Goal: Task Accomplishment & Management: Complete application form

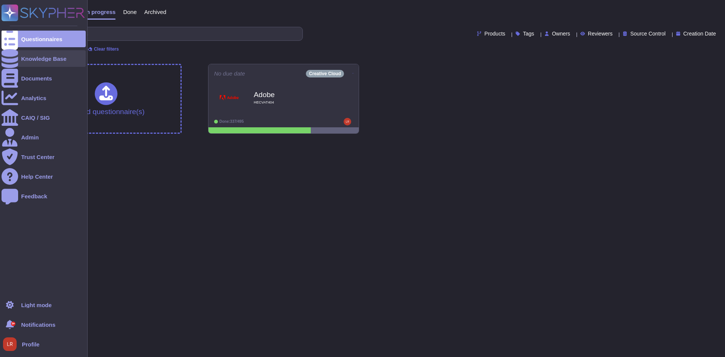
click at [11, 63] on div at bounding box center [10, 58] width 17 height 17
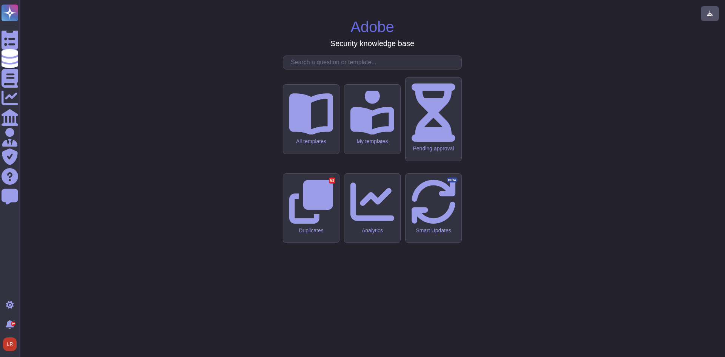
click at [339, 69] on input "text" at bounding box center [374, 62] width 174 height 13
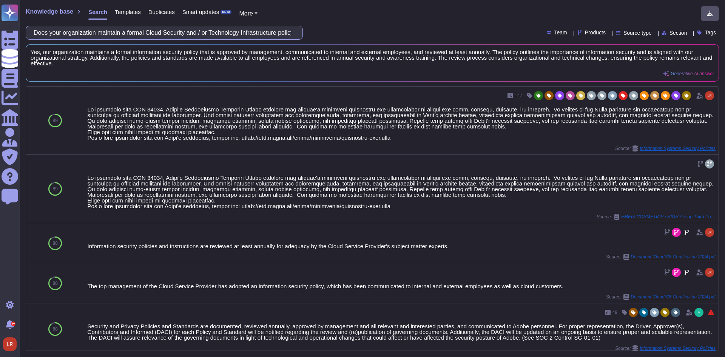
click at [168, 30] on input "Does your organization maintain a formal Cloud Security and / or Technology Inf…" at bounding box center [162, 32] width 265 height 13
paste input "have a function or authority responsible for enforcing / monitoring adherence t…"
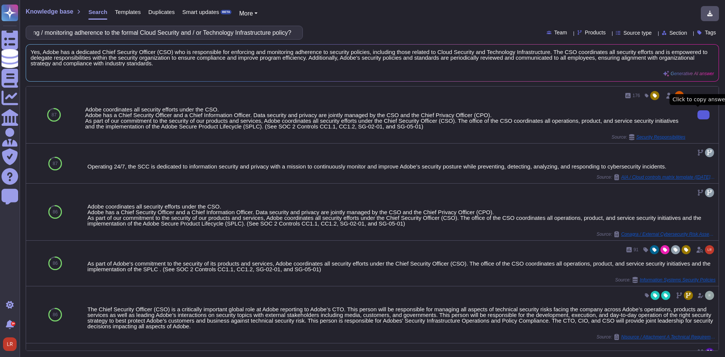
type input "Does your organization have a function or authority responsible for enforcing /…"
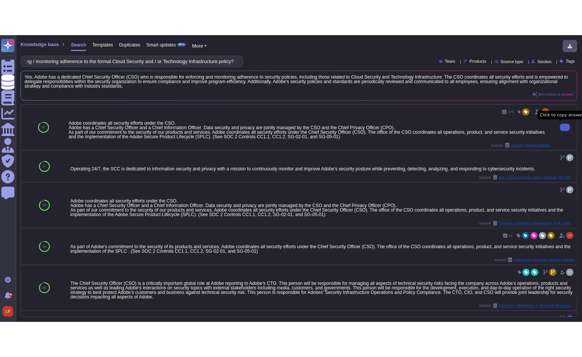
scroll to position [0, 0]
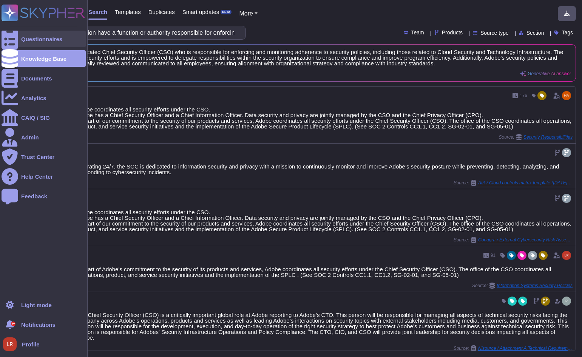
click at [12, 37] on icon at bounding box center [10, 39] width 17 height 22
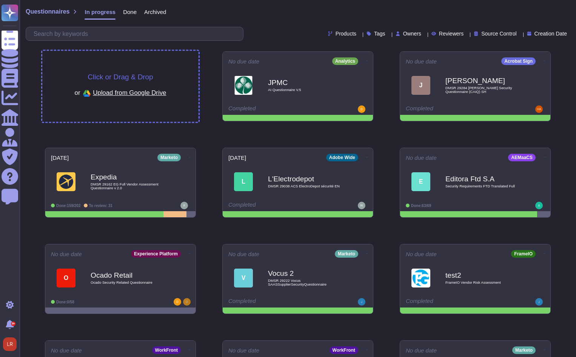
click at [117, 76] on span "Click or Drag & Drop" at bounding box center [120, 76] width 65 height 7
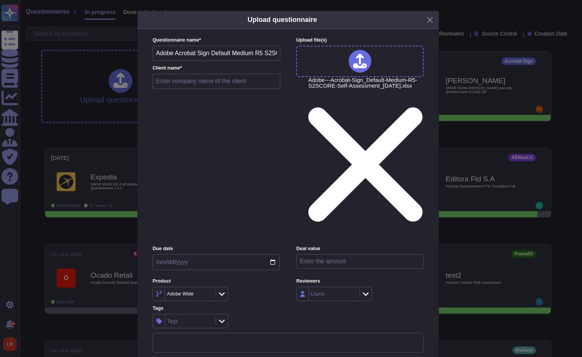
click at [189, 89] on input "text" at bounding box center [216, 81] width 128 height 15
click at [188, 89] on input "text" at bounding box center [216, 81] width 128 height 15
click at [171, 89] on input "text" at bounding box center [216, 81] width 128 height 15
type input "State of [US_STATE] IT Services"
click at [208, 294] on icon at bounding box center [208, 294] width 0 height 0
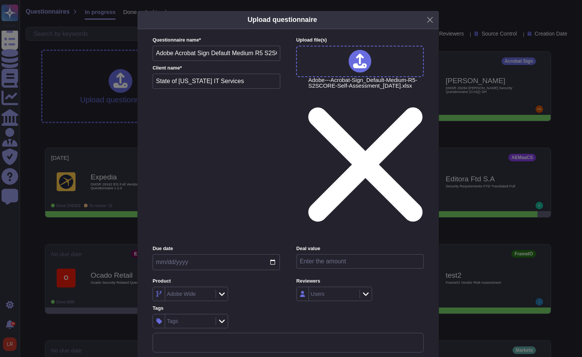
click at [221, 290] on icon at bounding box center [222, 294] width 6 height 8
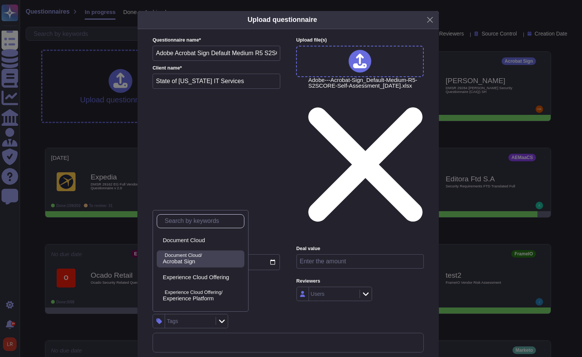
click at [197, 256] on p "Document Cloud/" at bounding box center [203, 255] width 77 height 5
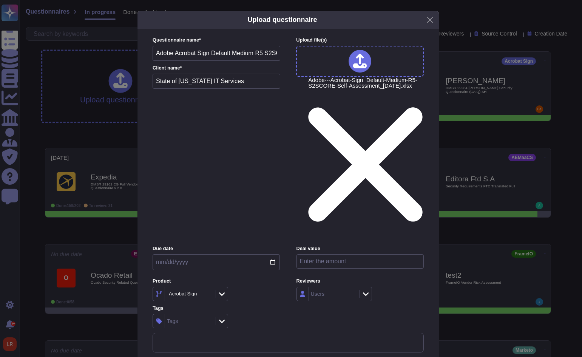
click at [286, 245] on div "Due date Deal value Product Acrobat Sign Reviewers Users Tags Tags" at bounding box center [287, 286] width 271 height 83
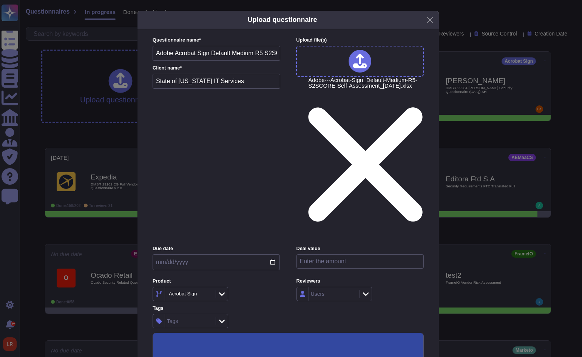
click at [0, 0] on input "Use this questionnaire as a source of suggestions" at bounding box center [0, 0] width 0 height 0
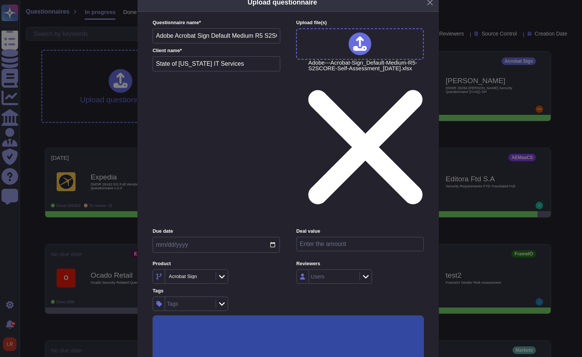
scroll to position [27, 0]
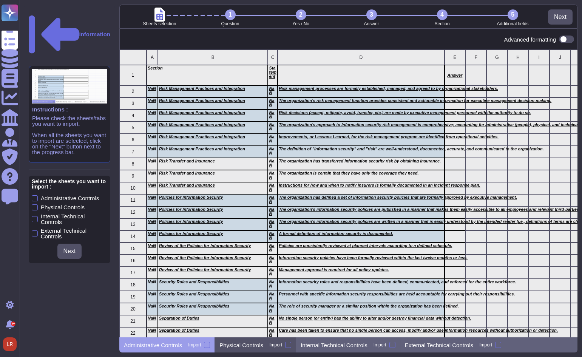
click at [248, 345] on p "Physical Controls" at bounding box center [241, 345] width 44 height 6
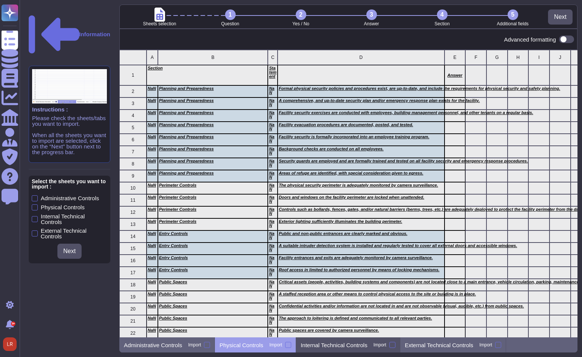
click at [322, 343] on p "Internal Technical Controls" at bounding box center [333, 345] width 66 height 6
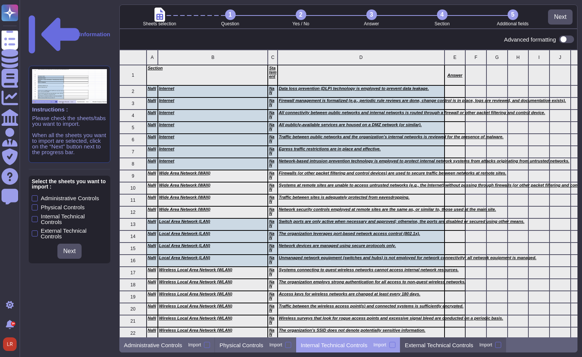
click at [436, 342] on p "External Technical Controls" at bounding box center [439, 345] width 68 height 6
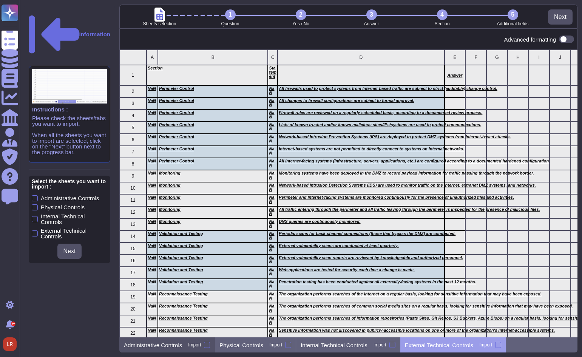
click at [148, 344] on p "Administrative Controls" at bounding box center [153, 345] width 58 height 6
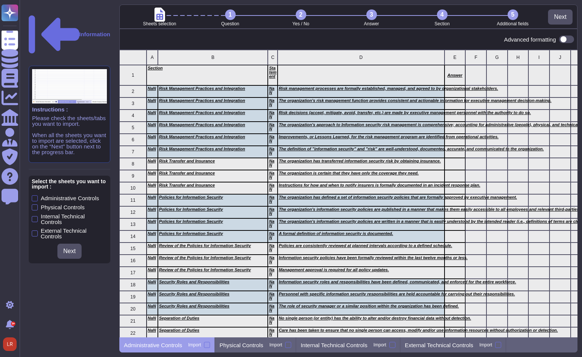
click at [34, 195] on div at bounding box center [35, 198] width 6 height 6
click at [0, 0] on input "Administrative Controls" at bounding box center [0, 0] width 0 height 0
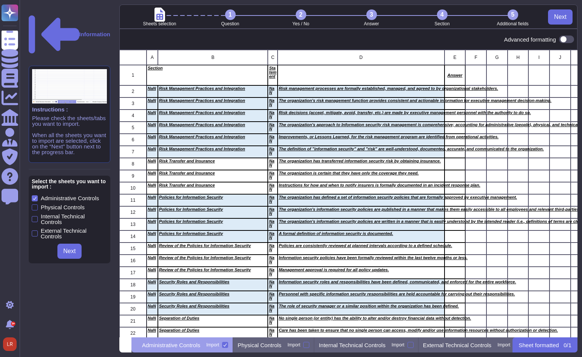
click at [35, 204] on div at bounding box center [35, 207] width 6 height 6
click at [0, 0] on input "Physical Controls" at bounding box center [0, 0] width 0 height 0
click at [35, 216] on div at bounding box center [35, 219] width 6 height 6
click at [0, 0] on input "Internal Technical Controls" at bounding box center [0, 0] width 0 height 0
click at [34, 230] on div at bounding box center [35, 233] width 6 height 6
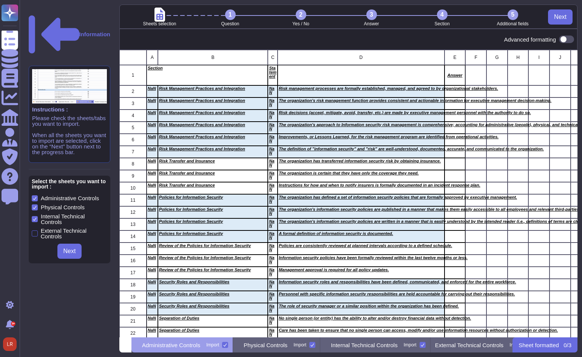
click at [0, 0] on input "External Technical Controls" at bounding box center [0, 0] width 0 height 0
click at [74, 248] on span "Next" at bounding box center [69, 251] width 12 height 6
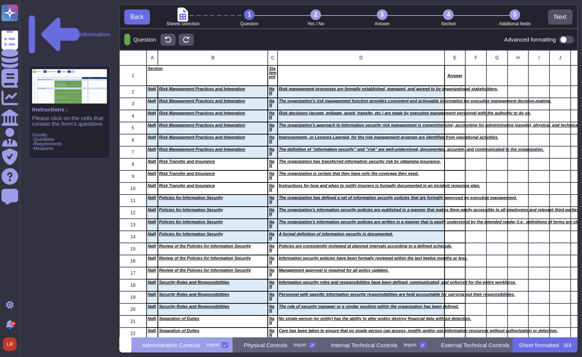
scroll to position [281, 452]
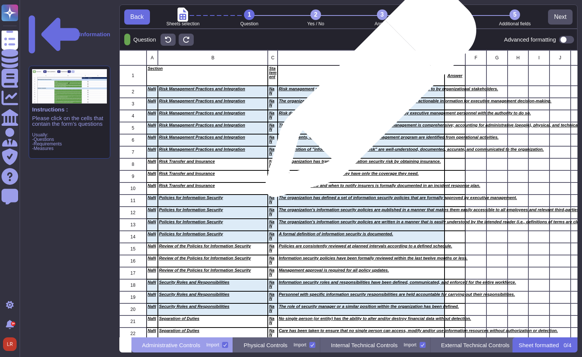
click at [367, 95] on div "Risk management processes are formally established, managed, and agreed to by o…" at bounding box center [360, 92] width 166 height 12
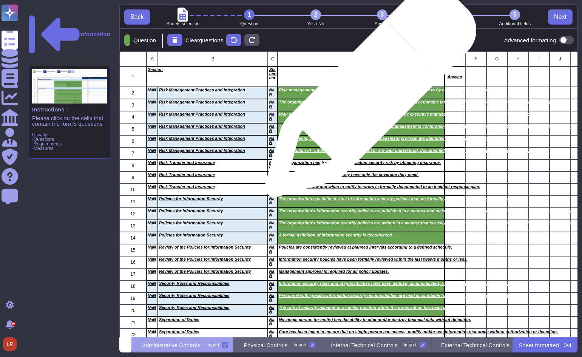
scroll to position [280, 452]
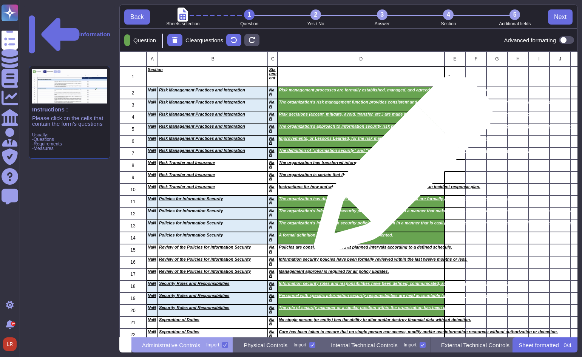
click at [400, 168] on div "The organization has transferred information security risk by obtaining insuran…" at bounding box center [360, 165] width 166 height 12
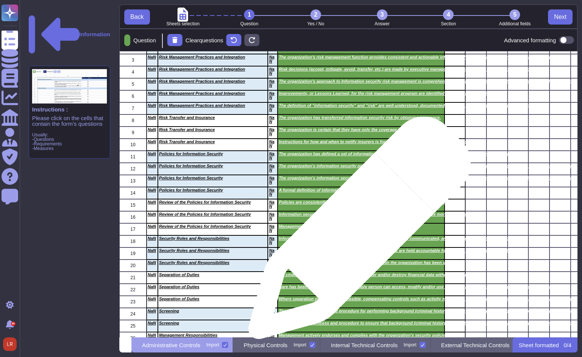
scroll to position [63, 0]
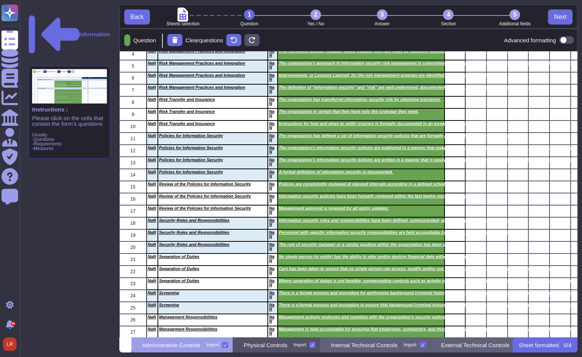
click at [287, 346] on p "Physical Controls" at bounding box center [265, 345] width 44 height 6
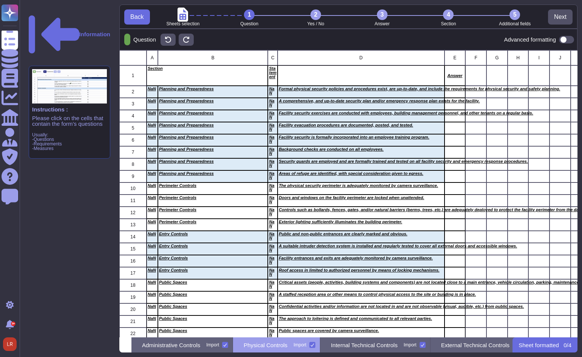
scroll to position [281, 452]
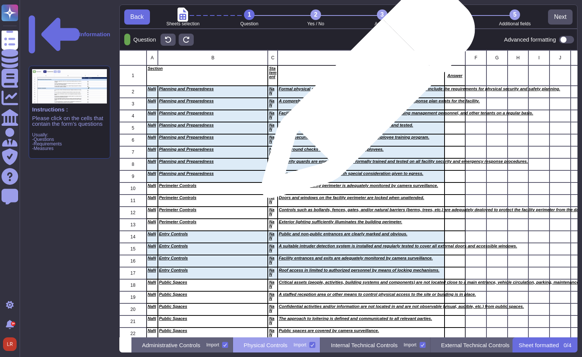
click at [365, 95] on div "Formal physical security policies and procedures exist, are up-to-date, and inc…" at bounding box center [360, 92] width 166 height 12
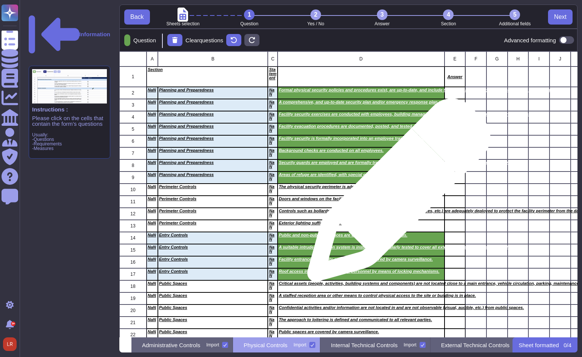
click at [395, 194] on div "The physical security perimeter is adequately monitored by camera surveillance." at bounding box center [360, 189] width 166 height 12
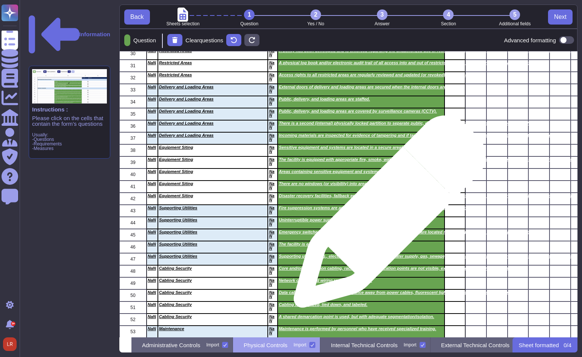
scroll to position [561, 0]
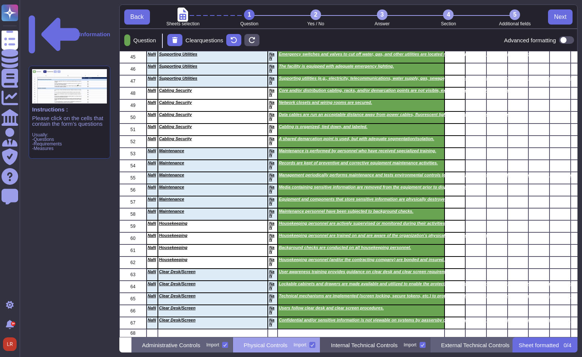
click at [394, 346] on p "Internal Technical Controls" at bounding box center [364, 345] width 66 height 6
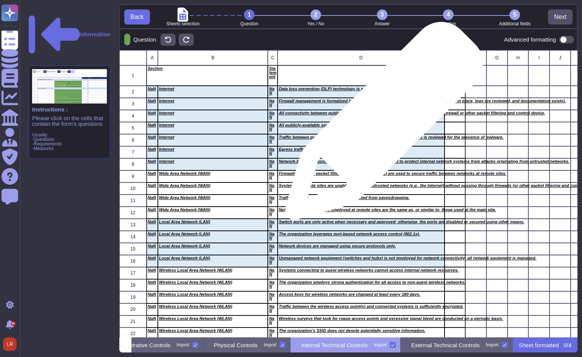
scroll to position [0, 74]
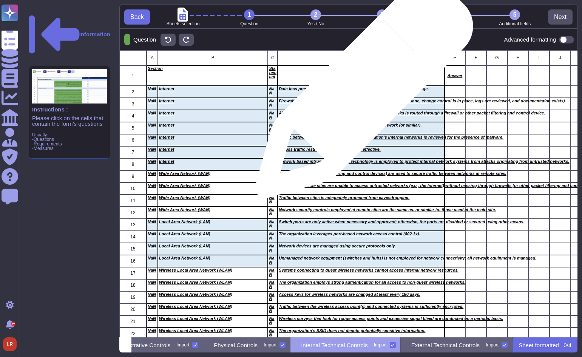
click at [361, 93] on div "Data loss prevention (DLP) technology is employed to prevent data leakage." at bounding box center [360, 92] width 166 height 12
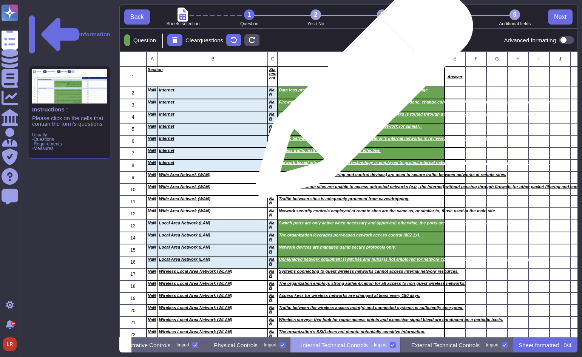
scroll to position [280, 452]
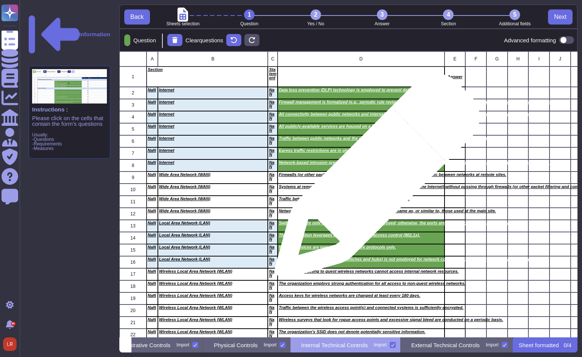
click at [374, 180] on div "Firewalls (or other packet filtering and control devices) are used to secure tr…" at bounding box center [360, 177] width 166 height 12
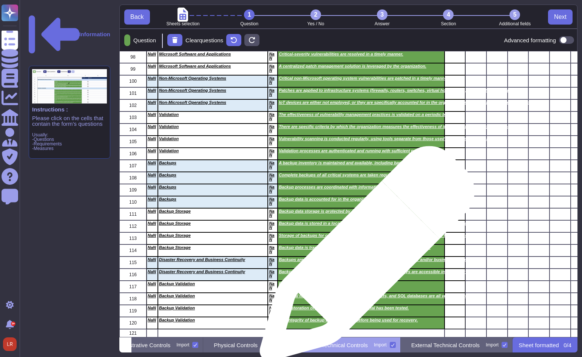
scroll to position [1201, 0]
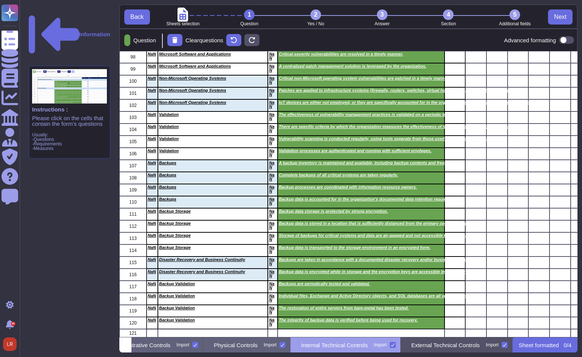
click at [450, 347] on p "External Technical Controls" at bounding box center [445, 345] width 68 height 6
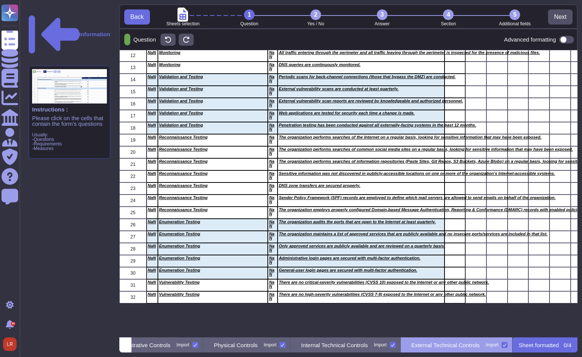
scroll to position [281, 452]
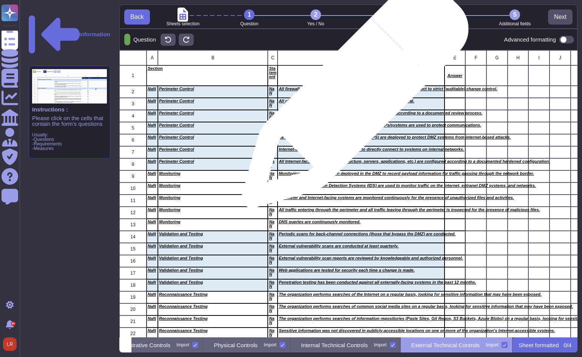
click at [352, 98] on div "All changes to firewall configurations are subject to formal approval." at bounding box center [360, 104] width 166 height 12
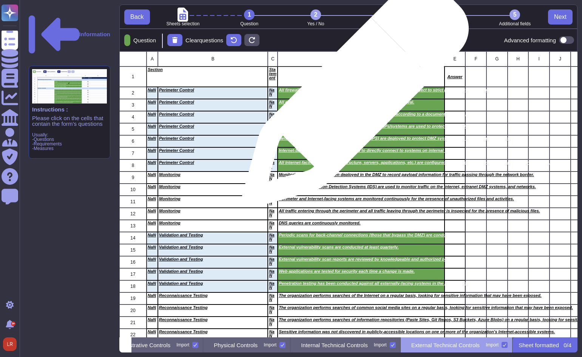
scroll to position [280, 452]
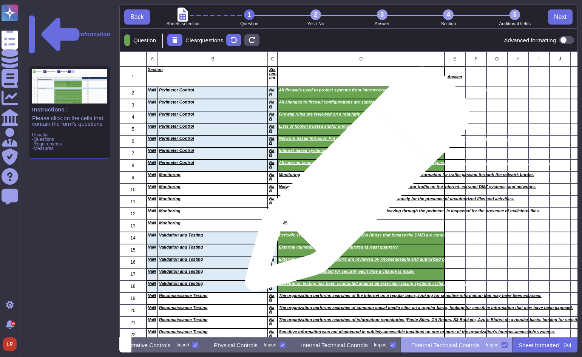
click at [354, 183] on div "Monitoring systems have been deployed in the DMZ to record payload information …" at bounding box center [360, 177] width 166 height 12
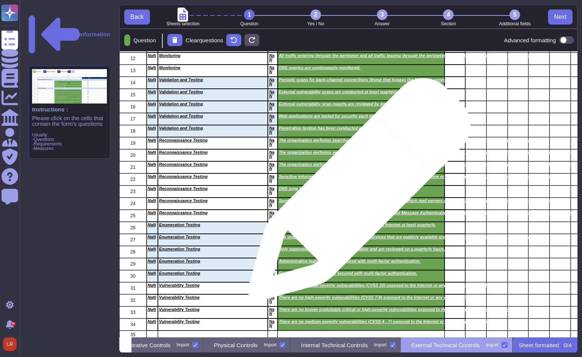
scroll to position [162, 0]
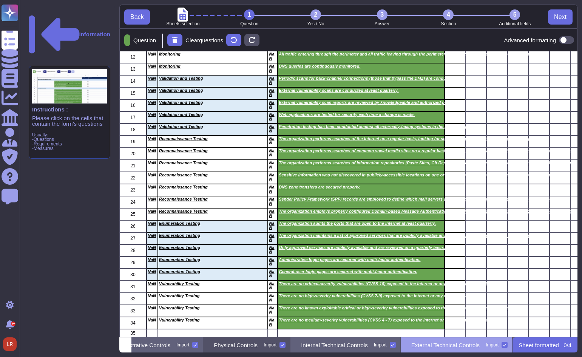
click at [225, 348] on p "Physical Controls" at bounding box center [236, 345] width 44 height 6
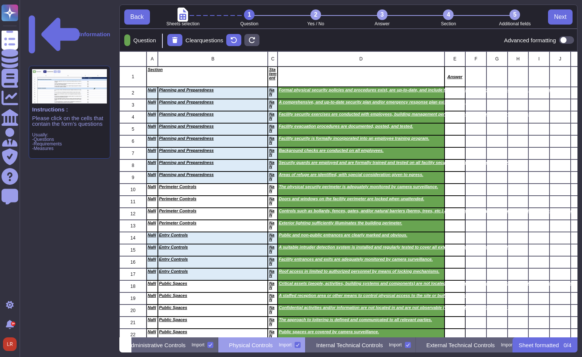
scroll to position [0, 0]
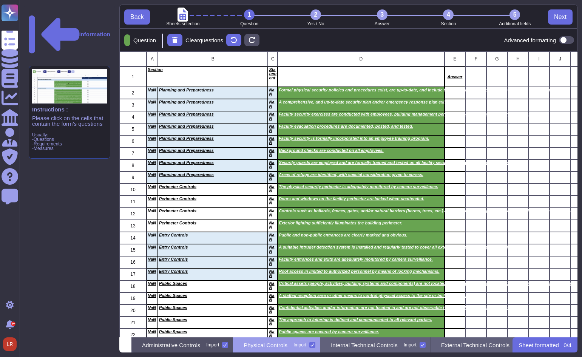
click at [194, 343] on p "Administrative Controls" at bounding box center [171, 345] width 58 height 6
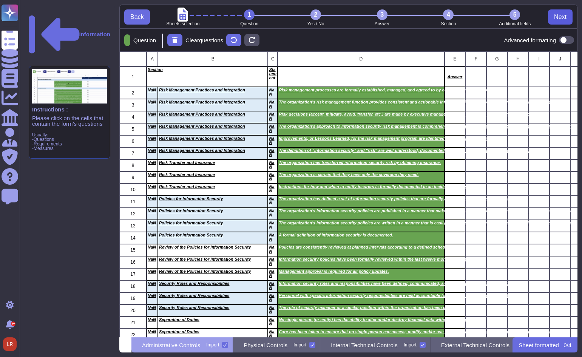
click at [555, 18] on span "Next" at bounding box center [560, 17] width 12 height 6
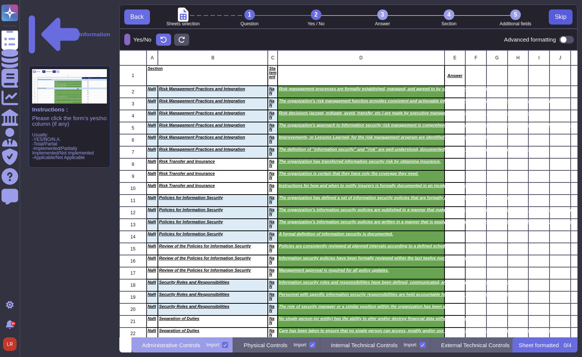
scroll to position [281, 452]
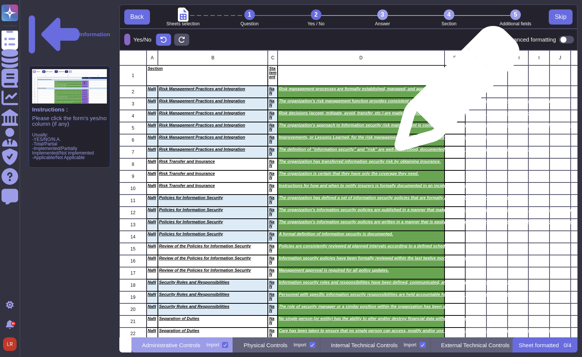
click at [454, 92] on div "grid" at bounding box center [454, 92] width 21 height 12
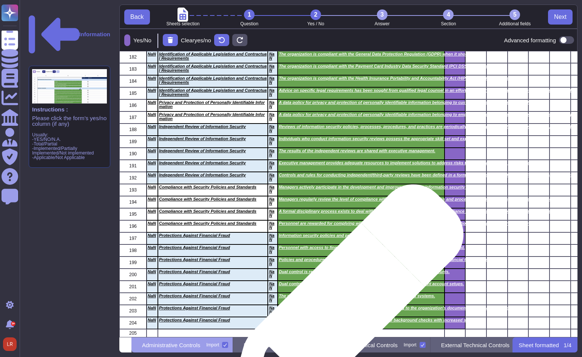
scroll to position [2215, 0]
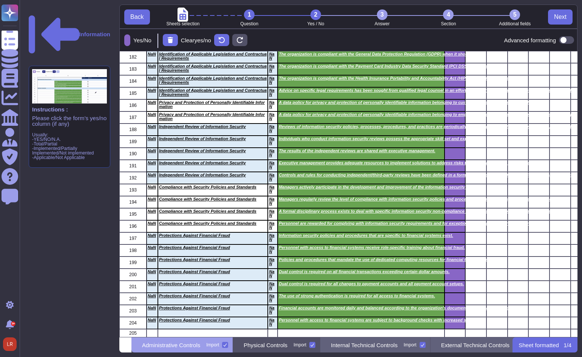
click at [287, 346] on p "Physical Controls" at bounding box center [265, 345] width 44 height 6
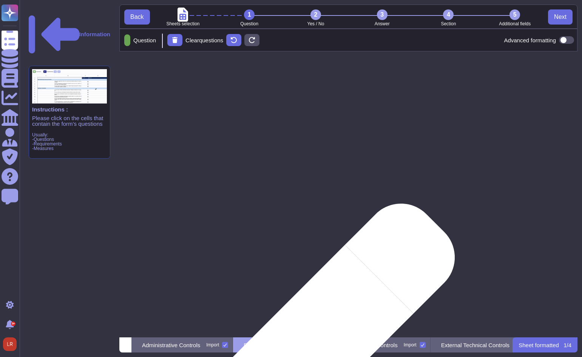
scroll to position [0, 0]
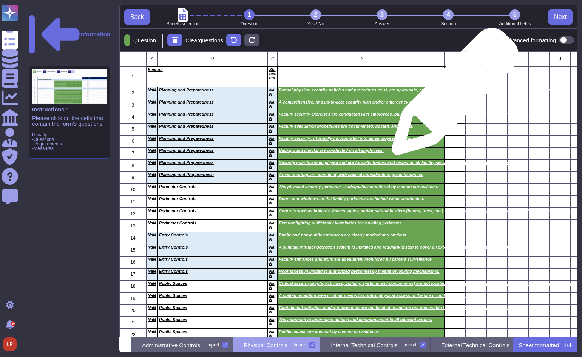
click at [452, 95] on div "grid" at bounding box center [454, 93] width 21 height 12
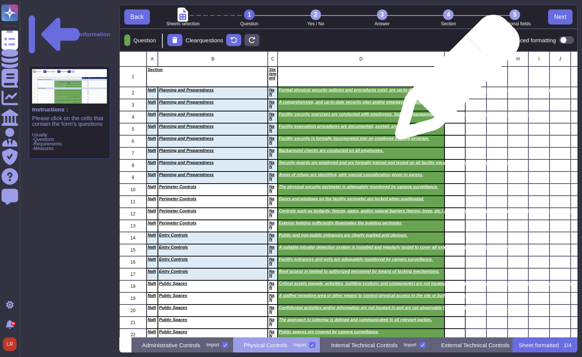
click at [454, 81] on div "Answer" at bounding box center [454, 76] width 21 height 20
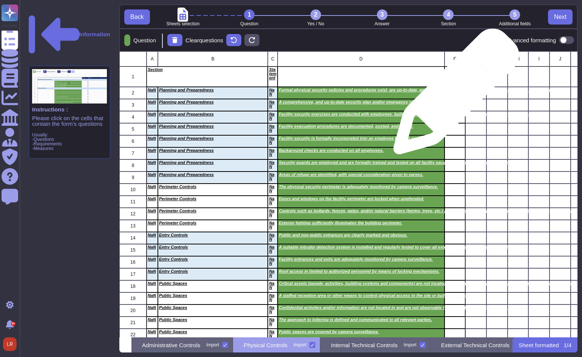
click at [453, 95] on div "grid" at bounding box center [454, 93] width 21 height 12
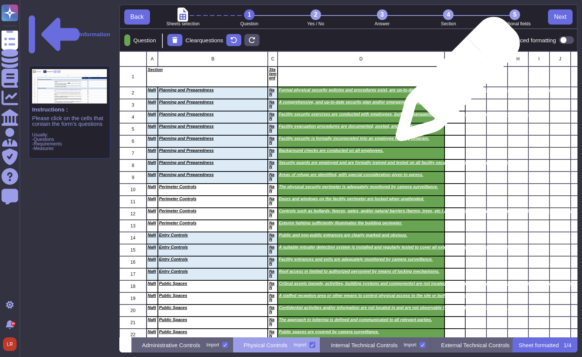
click at [455, 83] on div "Answer" at bounding box center [454, 76] width 21 height 20
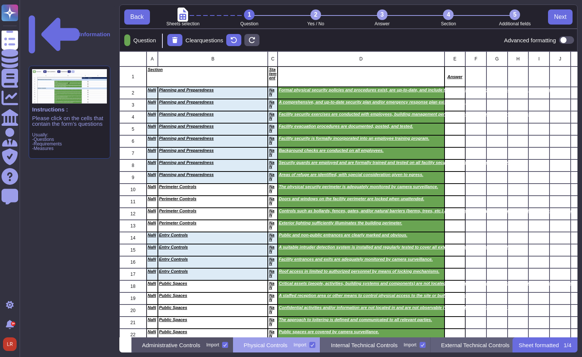
click at [200, 346] on p "Administrative Controls" at bounding box center [171, 345] width 58 height 6
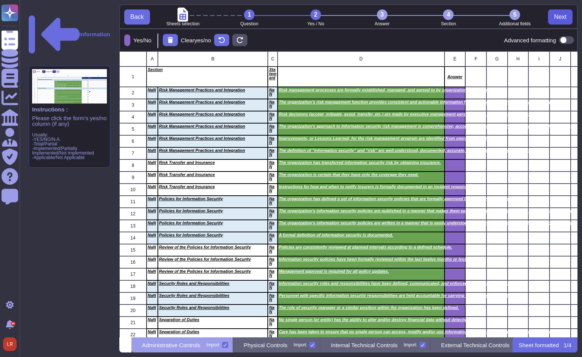
click at [560, 18] on span "Next" at bounding box center [560, 17] width 12 height 6
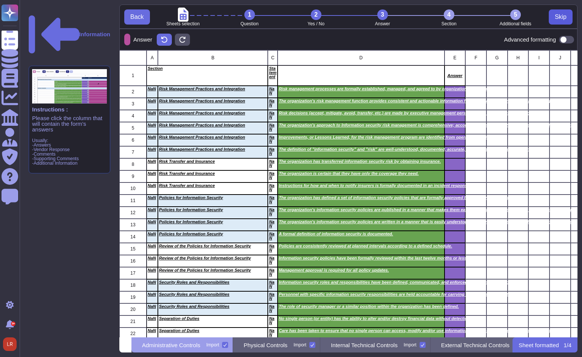
click at [560, 19] on span "Skip" at bounding box center [560, 17] width 12 height 6
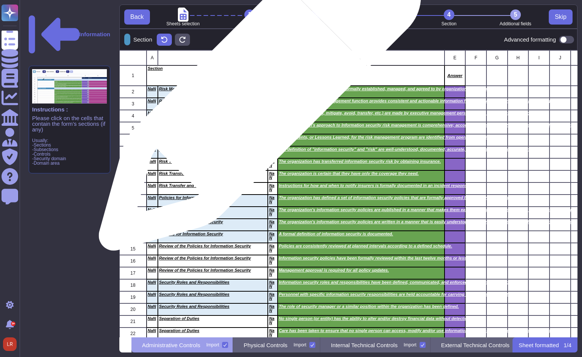
click at [257, 93] on div "Risk Management Practices and Integration" at bounding box center [213, 92] width 110 height 12
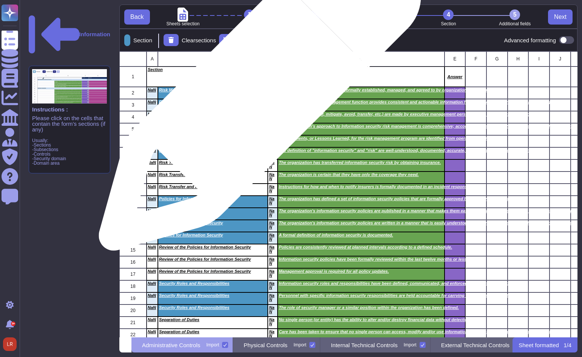
scroll to position [280, 452]
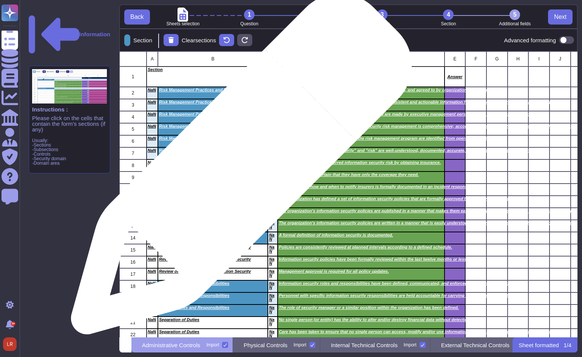
click at [238, 168] on div "Risk Transfer and Insurance" at bounding box center [213, 165] width 110 height 12
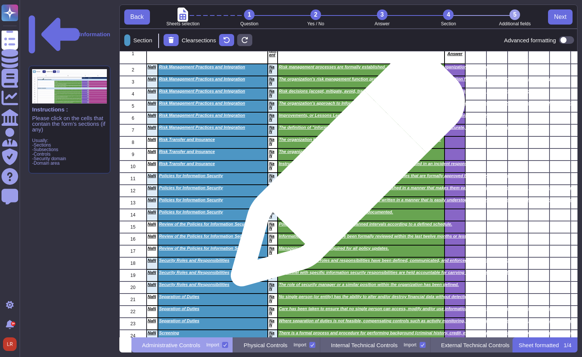
scroll to position [0, 0]
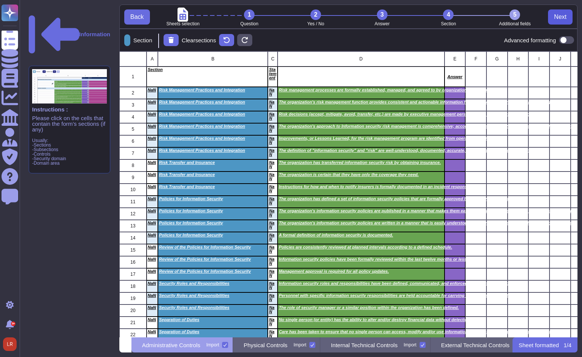
click at [558, 18] on span "Next" at bounding box center [560, 17] width 12 height 6
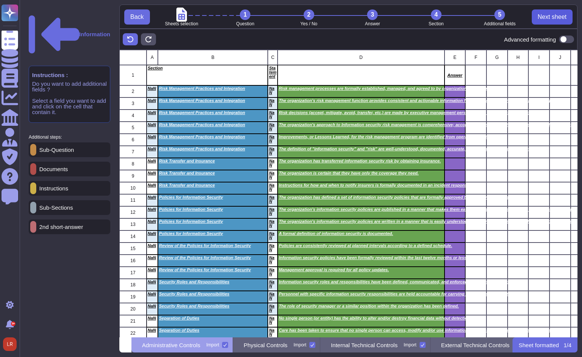
scroll to position [282, 452]
click at [551, 18] on span "Next sheet" at bounding box center [551, 17] width 29 height 6
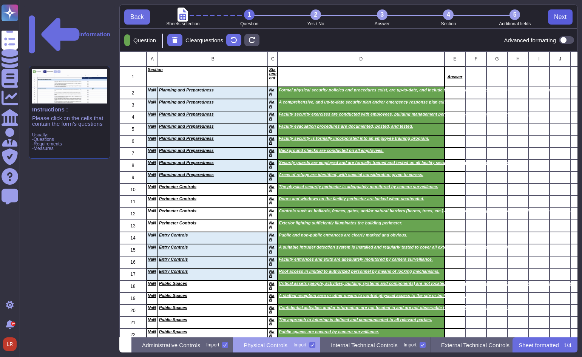
scroll to position [280, 452]
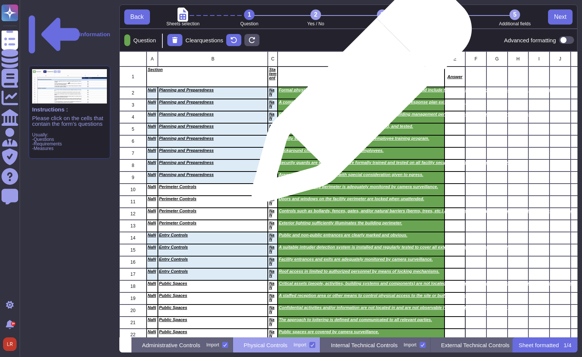
click at [358, 96] on div "Formal physical security policies and procedures exist, are up-to-date, and inc…" at bounding box center [360, 93] width 166 height 12
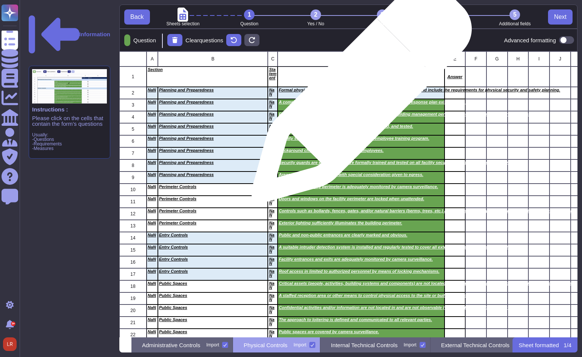
click at [358, 96] on div "Formal physical security policies and procedures exist, are up-to-date, and inc…" at bounding box center [360, 93] width 166 height 12
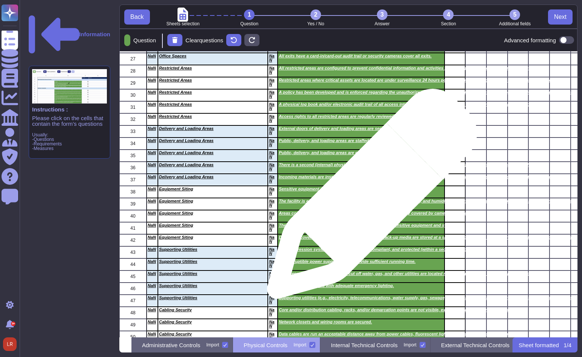
scroll to position [0, 0]
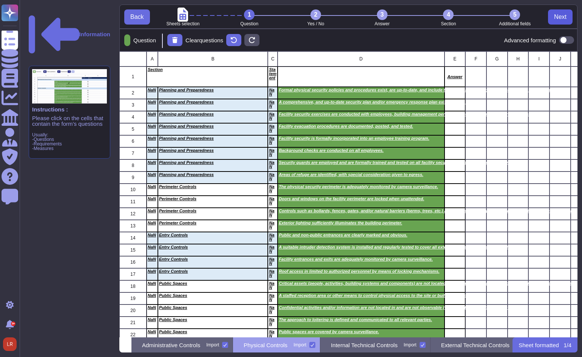
click at [560, 19] on span "Next" at bounding box center [560, 17] width 12 height 6
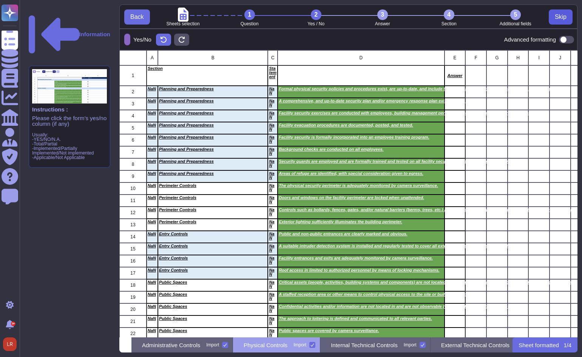
scroll to position [281, 452]
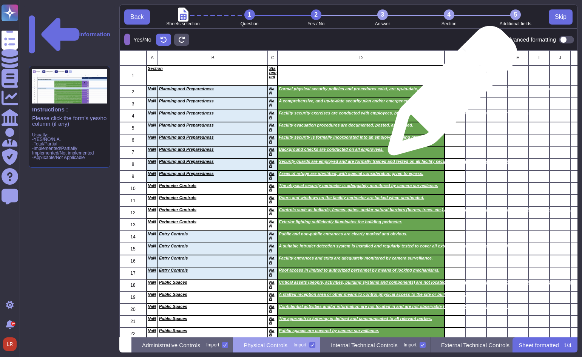
click at [450, 95] on div "grid" at bounding box center [454, 92] width 21 height 12
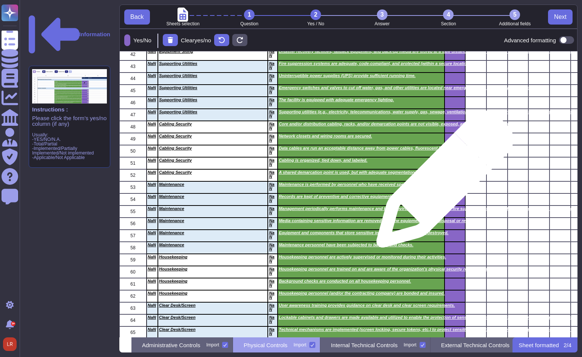
scroll to position [561, 0]
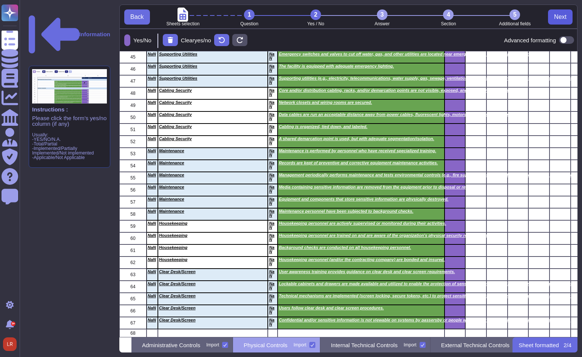
click at [562, 17] on span "Next" at bounding box center [560, 17] width 12 height 6
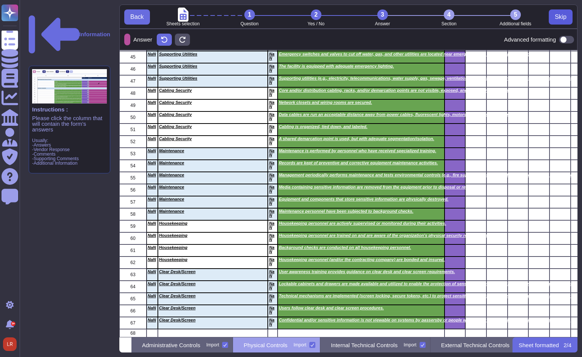
click at [568, 14] on button "Skip" at bounding box center [560, 16] width 24 height 15
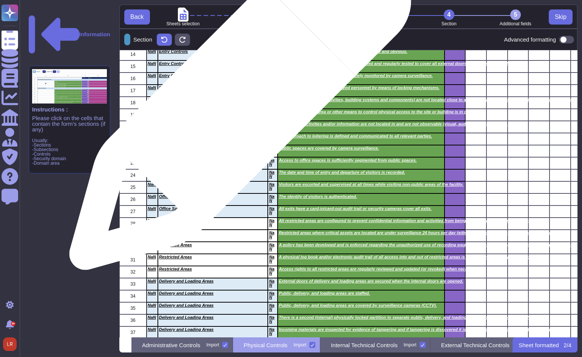
scroll to position [0, 0]
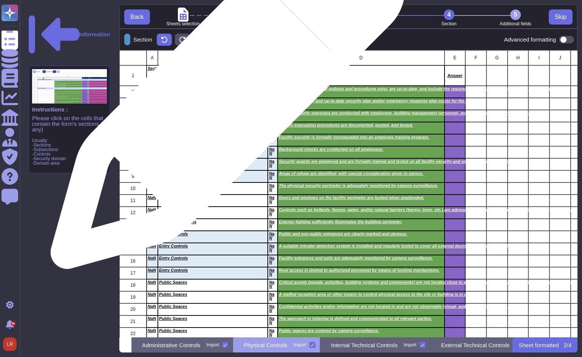
click at [228, 95] on div "Planning and Preparedness" at bounding box center [213, 92] width 110 height 12
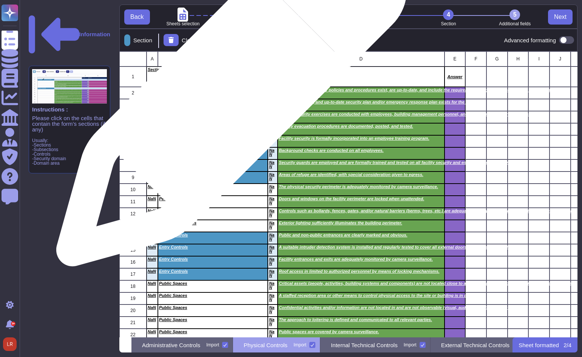
scroll to position [280, 452]
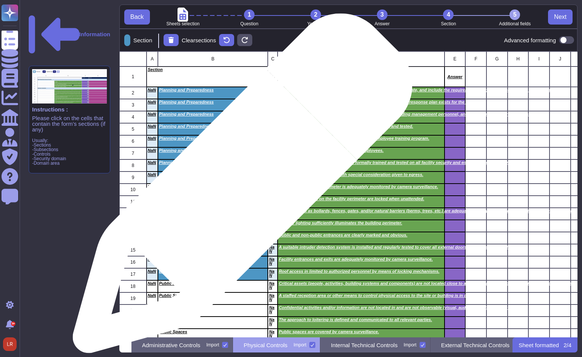
click at [239, 187] on p "Perimeter Controls" at bounding box center [213, 187] width 108 height 4
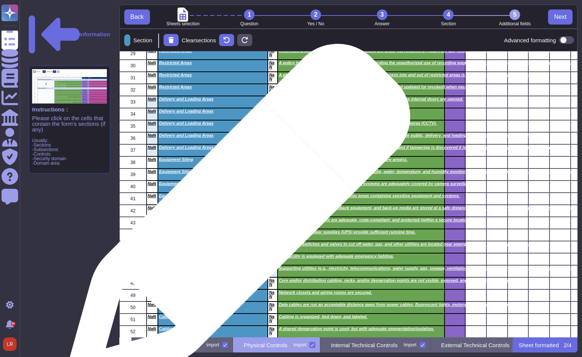
scroll to position [377, 0]
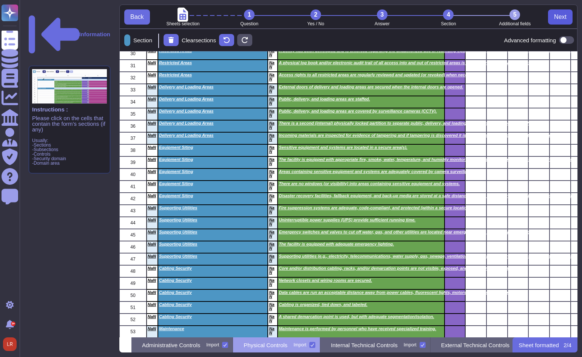
click at [560, 17] on span "Next" at bounding box center [560, 17] width 12 height 6
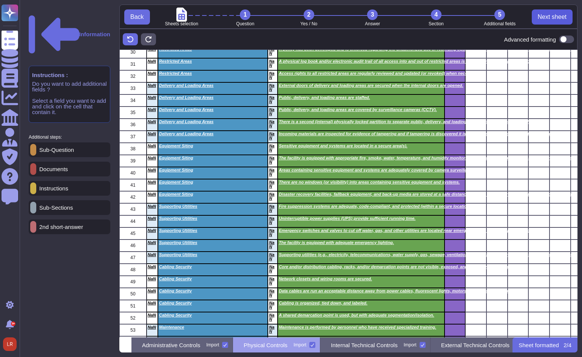
click at [558, 17] on span "Next sheet" at bounding box center [551, 17] width 29 height 6
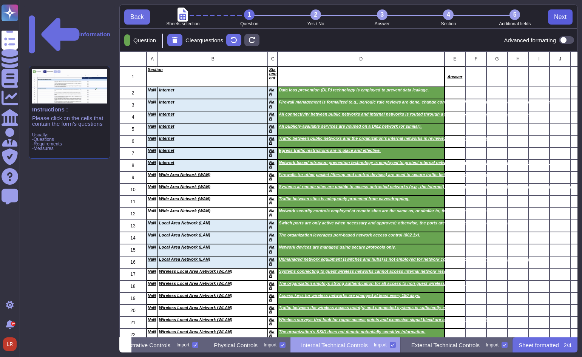
scroll to position [0, 74]
click at [563, 17] on span "Next" at bounding box center [560, 17] width 12 height 6
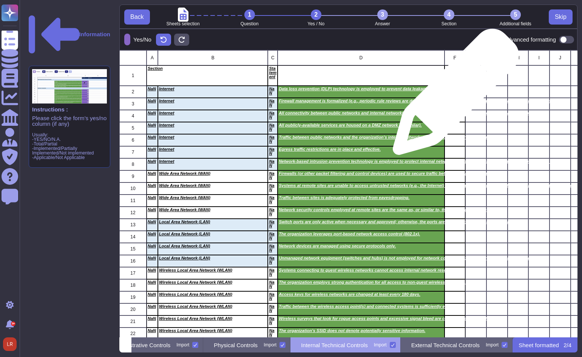
click at [453, 95] on div "grid" at bounding box center [454, 92] width 21 height 12
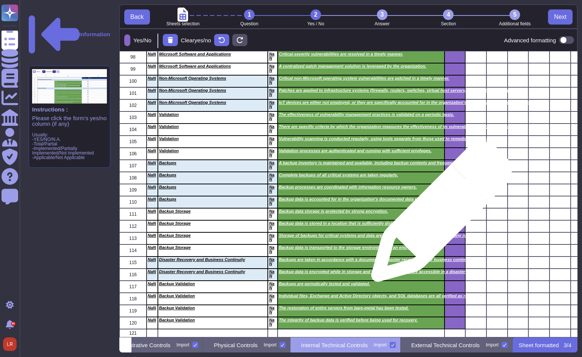
scroll to position [1201, 0]
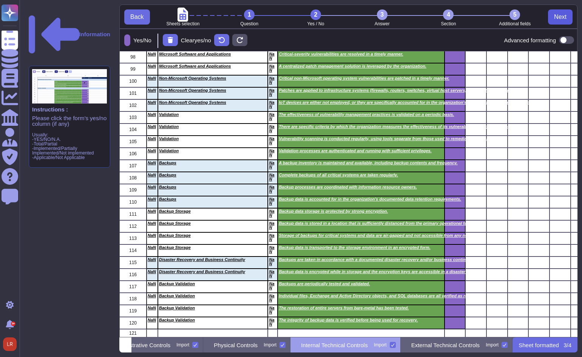
click at [560, 16] on span "Next" at bounding box center [560, 17] width 12 height 6
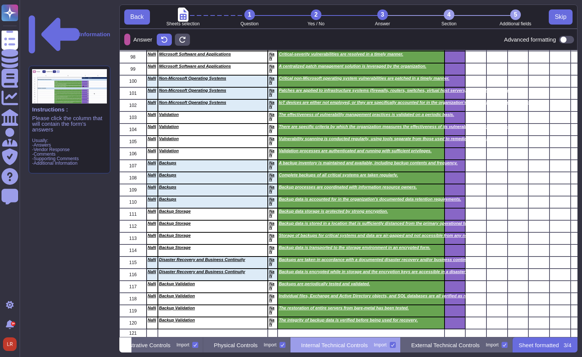
scroll to position [1200, 0]
click at [560, 18] on span "Skip" at bounding box center [560, 17] width 12 height 6
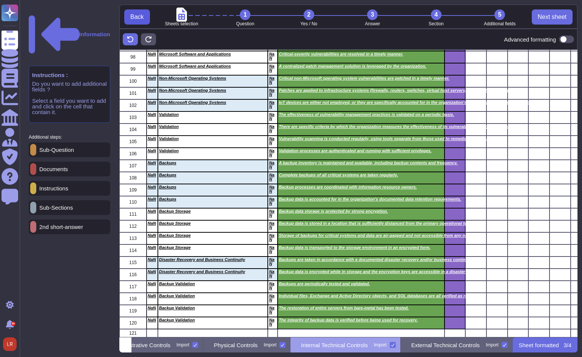
click at [132, 16] on span "Back" at bounding box center [137, 17] width 14 height 6
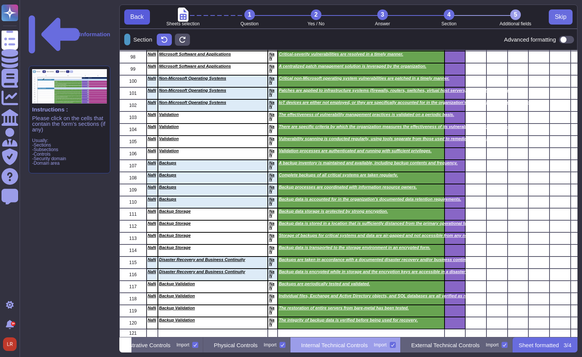
scroll to position [281, 452]
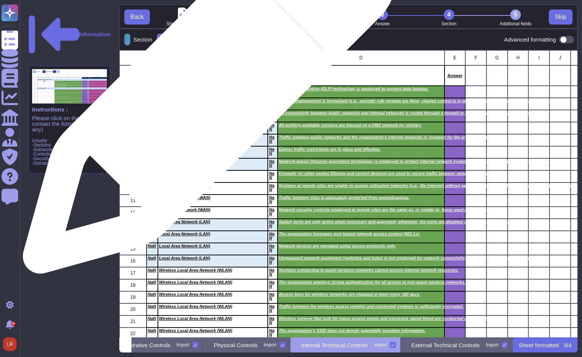
click at [206, 91] on div "Internet" at bounding box center [213, 92] width 110 height 12
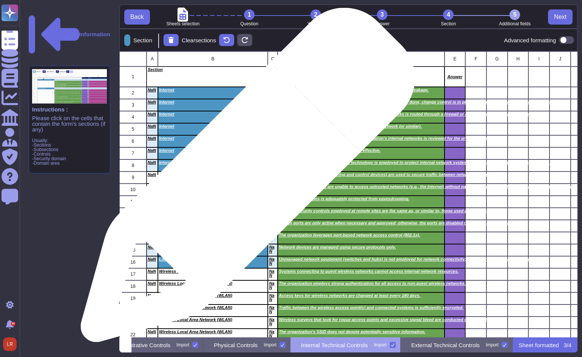
click at [245, 179] on div "Wide Area Network (WAN)" at bounding box center [213, 177] width 110 height 12
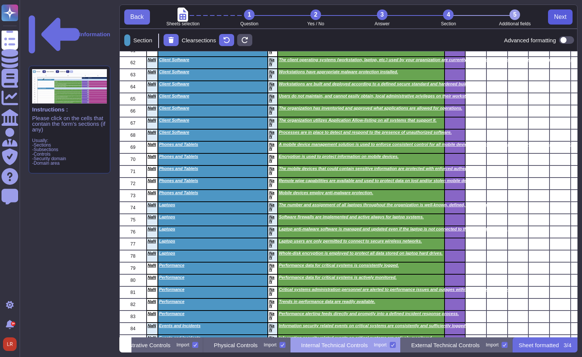
click at [559, 18] on span "Next" at bounding box center [560, 17] width 12 height 6
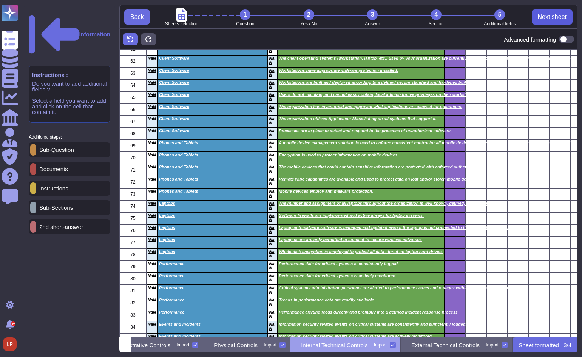
click at [559, 18] on span "Next sheet" at bounding box center [551, 17] width 29 height 6
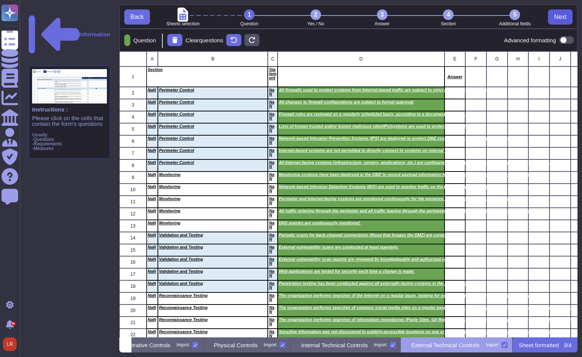
click at [562, 17] on span "Next" at bounding box center [560, 17] width 12 height 6
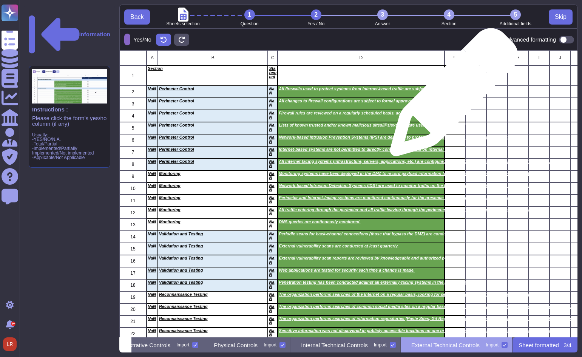
click at [451, 96] on div "grid" at bounding box center [454, 92] width 21 height 12
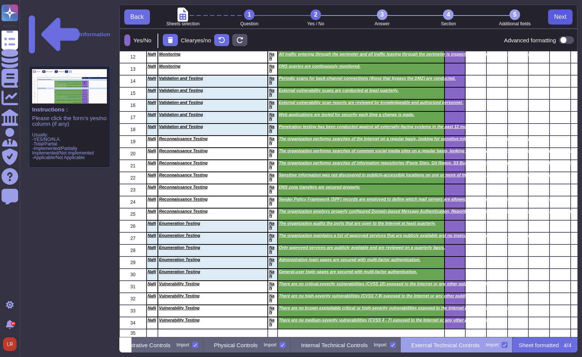
click at [560, 15] on span "Next" at bounding box center [560, 17] width 12 height 6
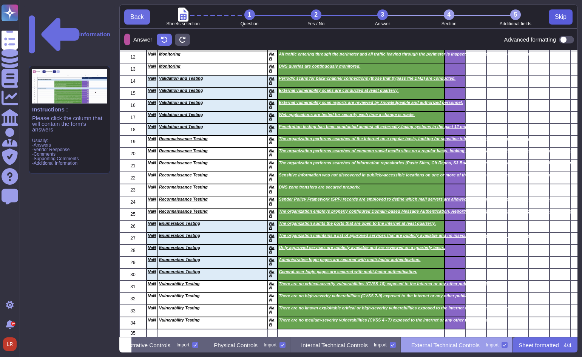
click at [560, 15] on span "Skip" at bounding box center [560, 17] width 12 height 6
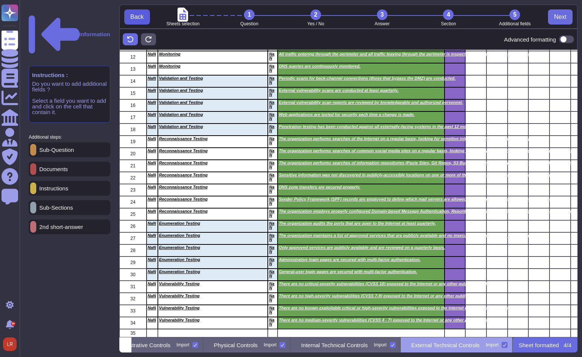
click at [142, 15] on span "Back" at bounding box center [137, 17] width 14 height 6
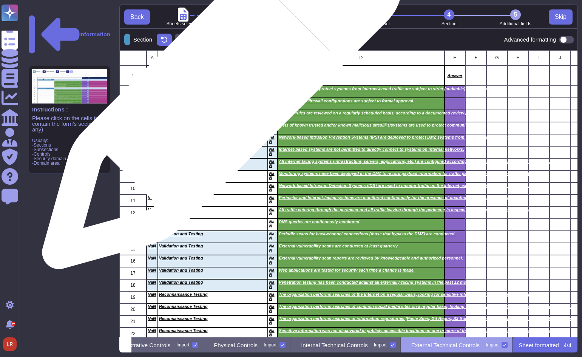
click at [219, 93] on div "Perimeter Control" at bounding box center [213, 92] width 110 height 12
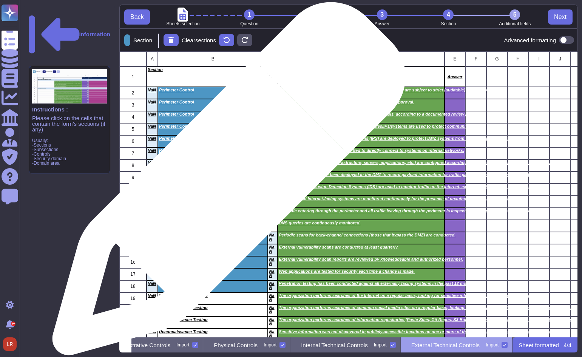
click at [226, 182] on div "Monitoring" at bounding box center [213, 177] width 110 height 12
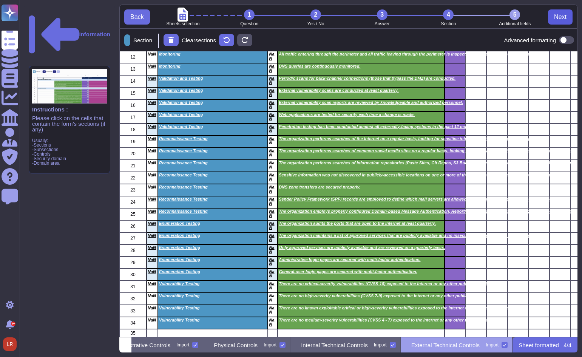
click at [562, 17] on span "Next" at bounding box center [560, 17] width 12 height 6
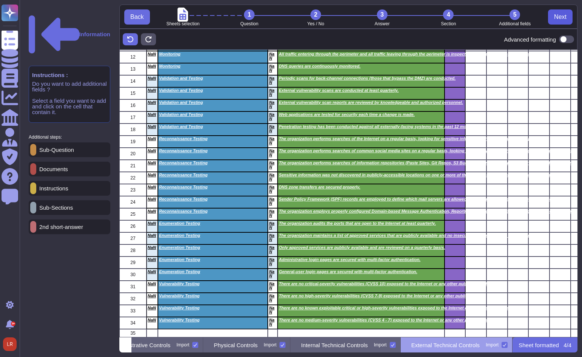
click at [566, 20] on span "Next" at bounding box center [560, 17] width 12 height 6
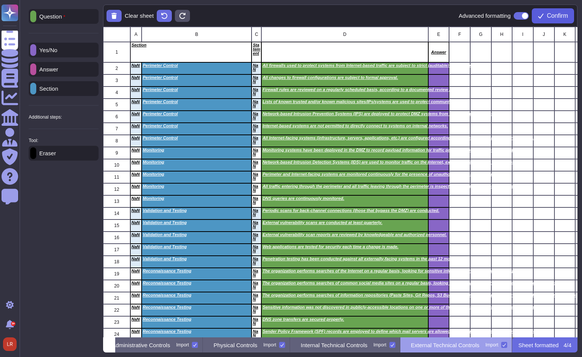
click at [562, 17] on span "Confirm" at bounding box center [556, 16] width 21 height 6
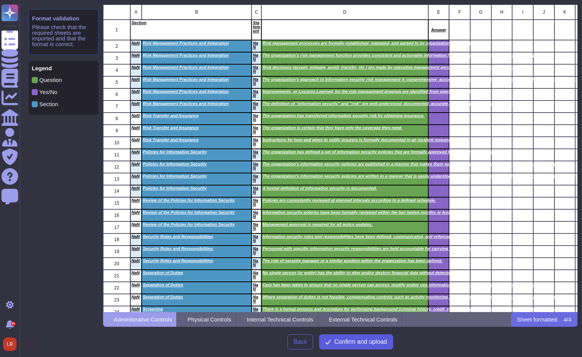
click at [377, 340] on span "Confirm and upload" at bounding box center [360, 342] width 53 height 6
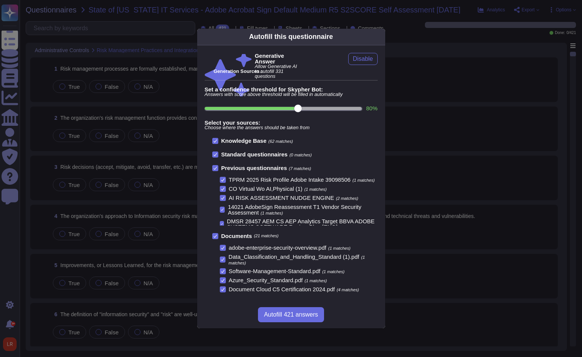
click at [358, 108] on input "80 %" at bounding box center [283, 108] width 157 height 3
type input "100"
click at [213, 166] on icon at bounding box center [215, 168] width 4 height 4
click at [0, 0] on input "Previous questionnaires (0 matches)" at bounding box center [0, 0] width 0 height 0
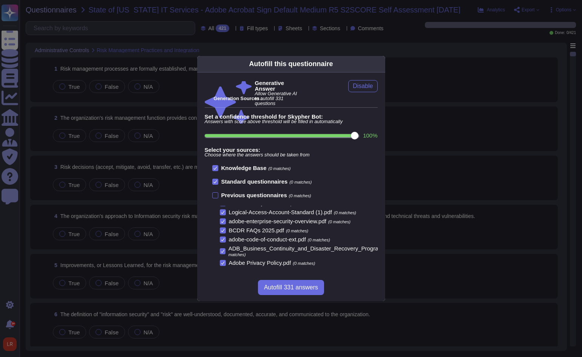
scroll to position [1, 0]
click at [298, 285] on span "Autofill 331 answers" at bounding box center [291, 287] width 54 height 6
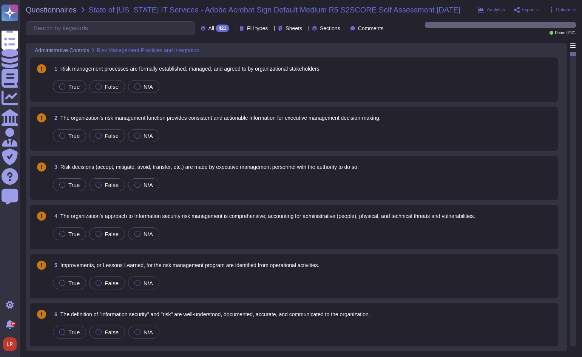
click at [232, 29] on icon at bounding box center [232, 29] width 0 height 0
click at [214, 69] on div "To do 421" at bounding box center [218, 66] width 61 height 8
click at [305, 29] on icon at bounding box center [305, 29] width 0 height 0
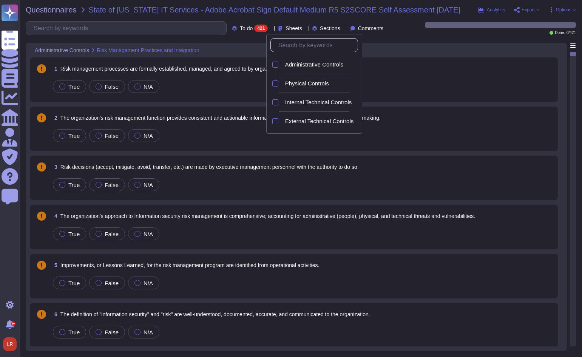
click at [305, 65] on icon at bounding box center [389, 113] width 169 height 97
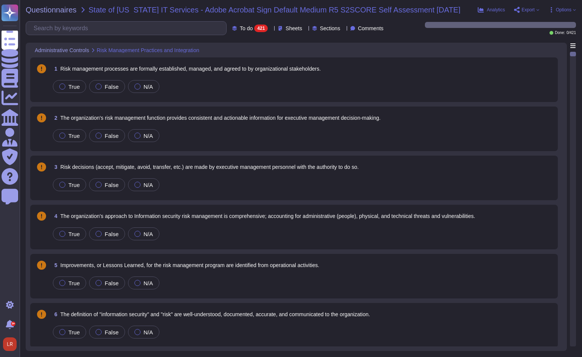
click at [343, 29] on icon at bounding box center [343, 29] width 0 height 0
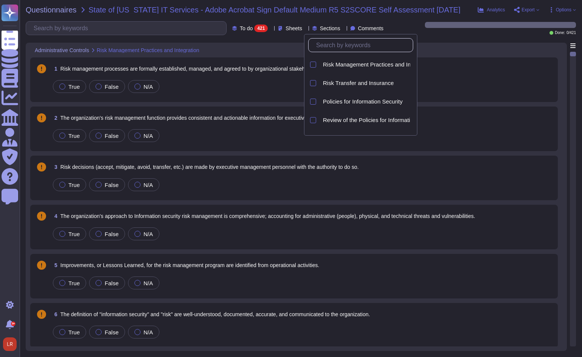
click at [343, 65] on icon at bounding box center [427, 113] width 169 height 97
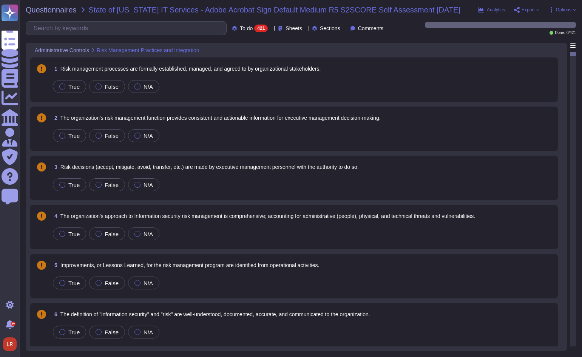
click at [370, 28] on span "Comments" at bounding box center [371, 28] width 26 height 5
click at [416, 40] on div "Questionnaires State of [US_STATE] IT Services - Adobe Acrobat Sign Default Med…" at bounding box center [301, 178] width 562 height 357
click at [561, 2] on div "Questionnaires State of [US_STATE] IT Services - Adobe Acrobat Sign Default Med…" at bounding box center [301, 178] width 562 height 357
click at [559, 14] on div "Questionnaires State of [US_STATE] IT Services - Adobe Acrobat Sign Default Med…" at bounding box center [301, 178] width 562 height 357
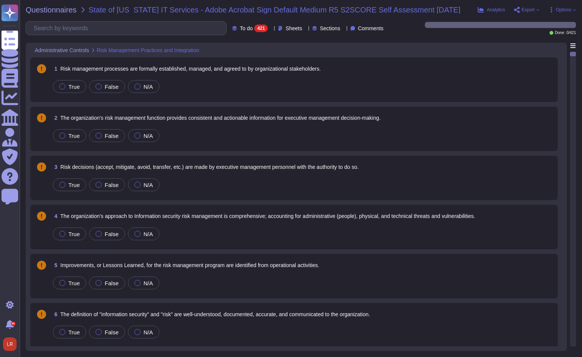
click at [561, 10] on span "Options" at bounding box center [563, 10] width 15 height 5
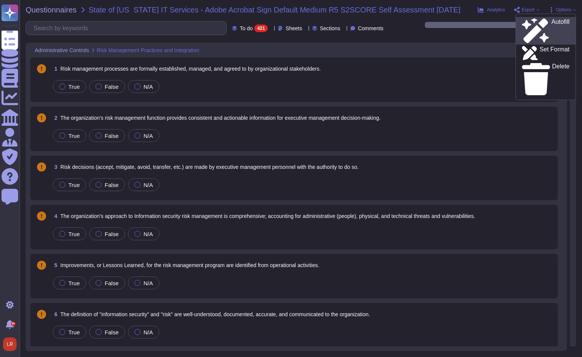
click at [551, 23] on p "Autofill" at bounding box center [560, 31] width 18 height 24
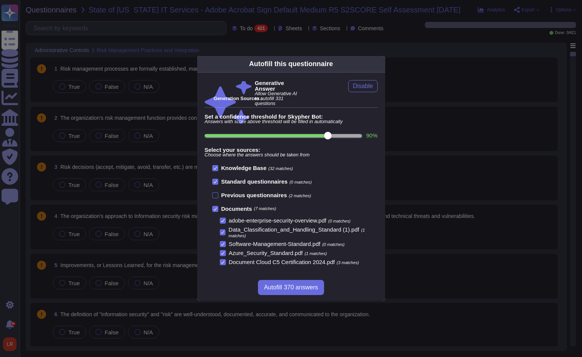
click at [340, 136] on input "90 %" at bounding box center [283, 135] width 157 height 3
click at [355, 135] on input "90 %" at bounding box center [283, 135] width 157 height 3
click at [342, 136] on input "100 %" at bounding box center [282, 135] width 154 height 3
click at [337, 135] on input "90 %" at bounding box center [283, 135] width 157 height 3
click at [359, 135] on input "90 %" at bounding box center [283, 135] width 157 height 3
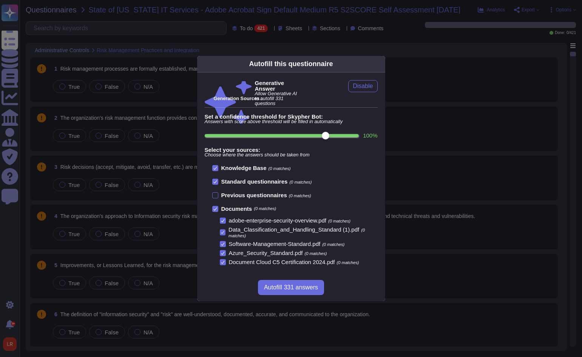
type input "100"
click at [365, 87] on span "Disable" at bounding box center [362, 86] width 20 height 6
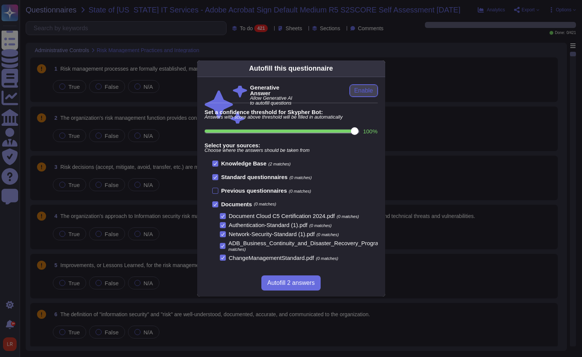
click at [365, 92] on span "Enable" at bounding box center [363, 91] width 19 height 6
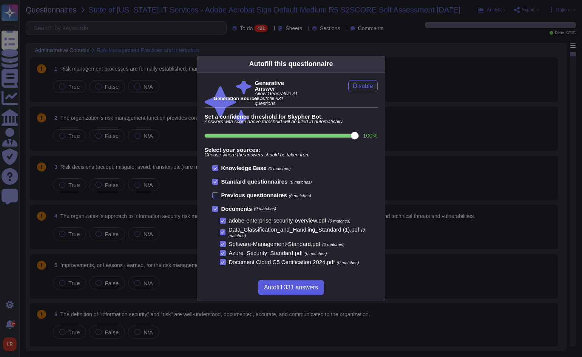
click at [314, 288] on span "Autofill 331 answers" at bounding box center [291, 287] width 54 height 6
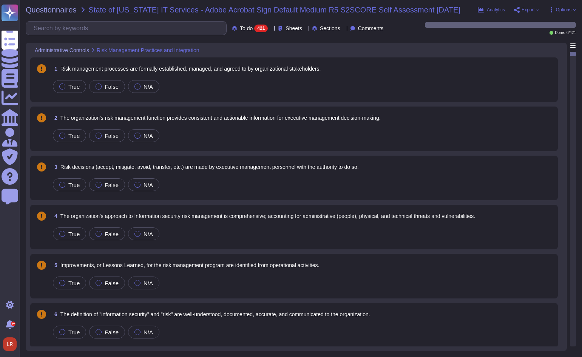
click at [562, 9] on span "Options" at bounding box center [563, 10] width 15 height 5
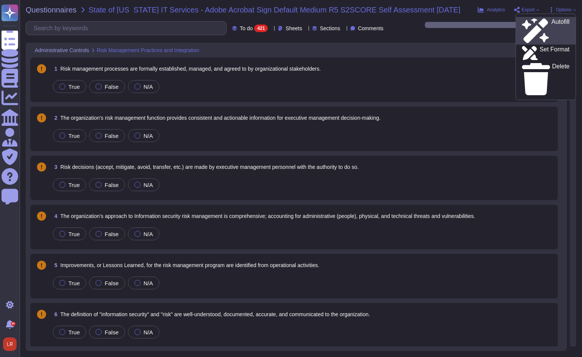
click at [551, 20] on p "Autofill" at bounding box center [560, 31] width 18 height 24
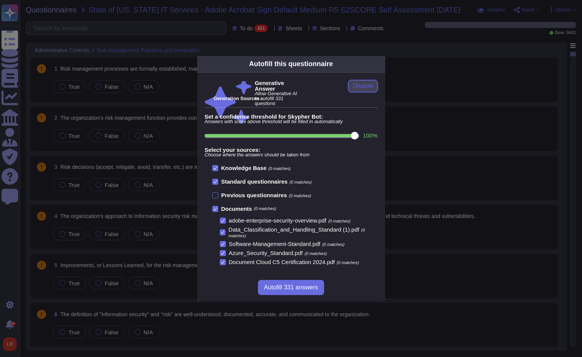
click at [366, 84] on span "Disable" at bounding box center [362, 86] width 20 height 6
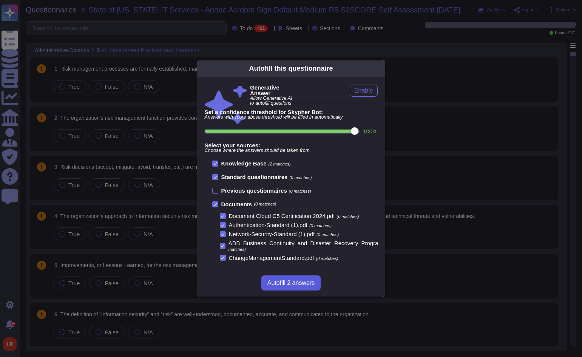
click at [303, 285] on span "Autofill 2 answers" at bounding box center [290, 283] width 47 height 6
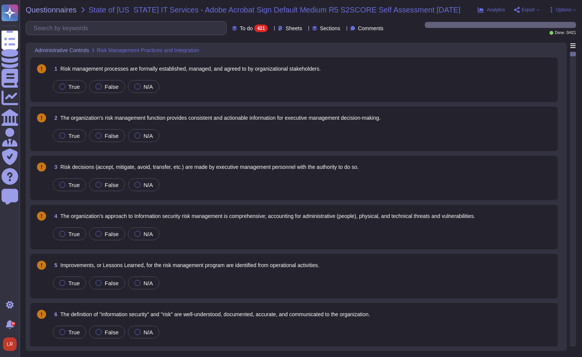
click at [429, 80] on div "True False N/A" at bounding box center [302, 86] width 502 height 16
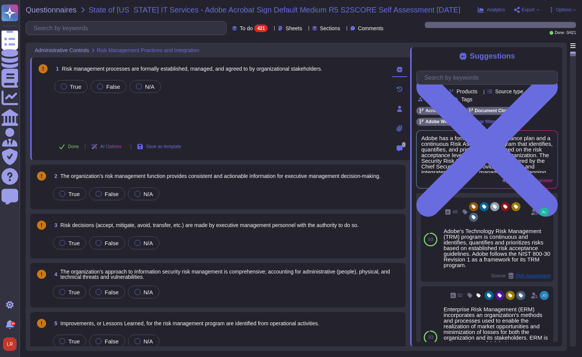
click at [573, 8] on span "Options" at bounding box center [562, 10] width 28 height 6
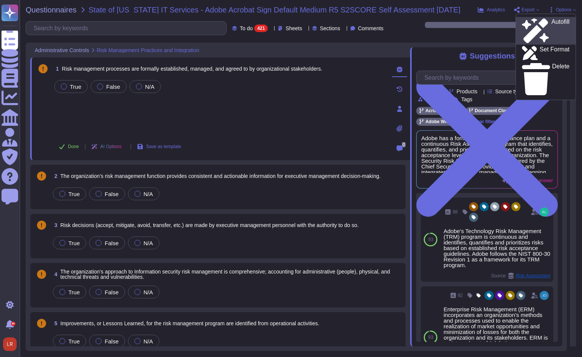
click at [551, 23] on div "Autofill" at bounding box center [546, 30] width 48 height 25
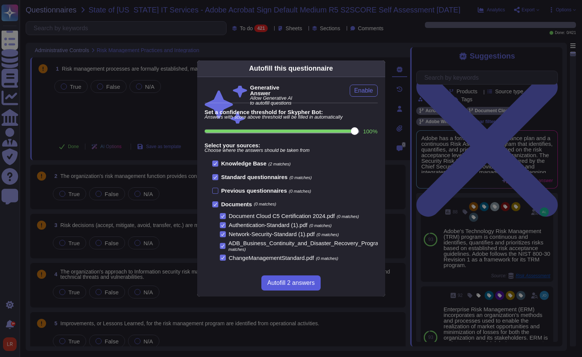
click at [299, 284] on span "Autofill 2 answers" at bounding box center [290, 283] width 47 height 6
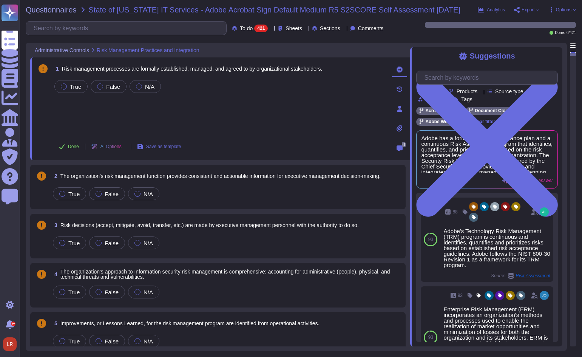
click at [562, 12] on span "Options" at bounding box center [563, 10] width 15 height 5
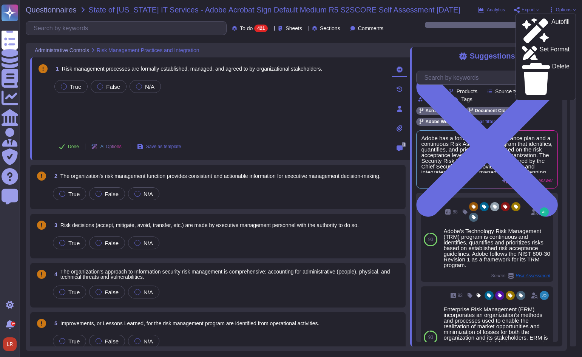
click at [237, 100] on div "True False N/A" at bounding box center [219, 106] width 333 height 56
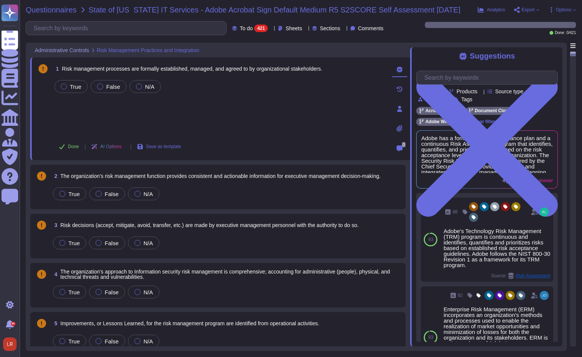
click at [58, 9] on span "Questionnaires" at bounding box center [51, 10] width 51 height 8
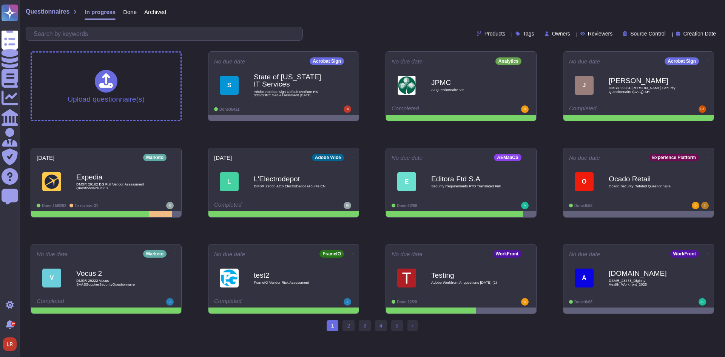
click at [373, 131] on div "Upload questionnaire(s) No due date Acrobat Sign S State of [US_STATE] IT Servi…" at bounding box center [372, 182] width 695 height 274
click at [348, 132] on div "Upload questionnaire(s) No due date Acrobat Sign S State of [US_STATE] IT Servi…" at bounding box center [372, 182] width 695 height 274
click at [353, 61] on icon at bounding box center [354, 61] width 2 height 2
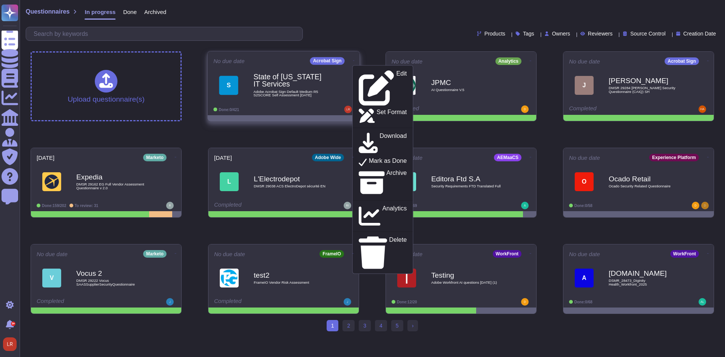
click at [289, 92] on span "Adobe Acrobat Sign Default Medium R5 S2SCORE Self Assessment [DATE]" at bounding box center [291, 93] width 76 height 7
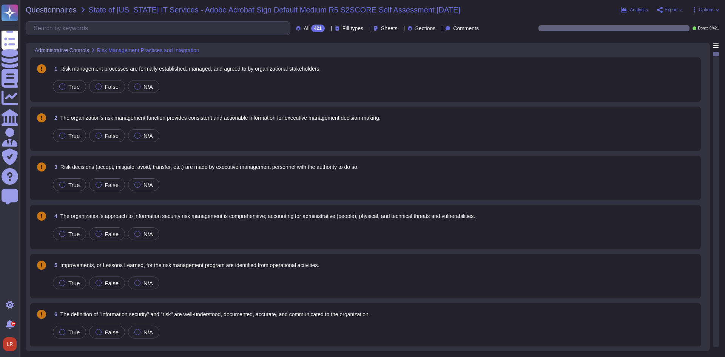
click at [707, 8] on span "Options" at bounding box center [706, 10] width 15 height 5
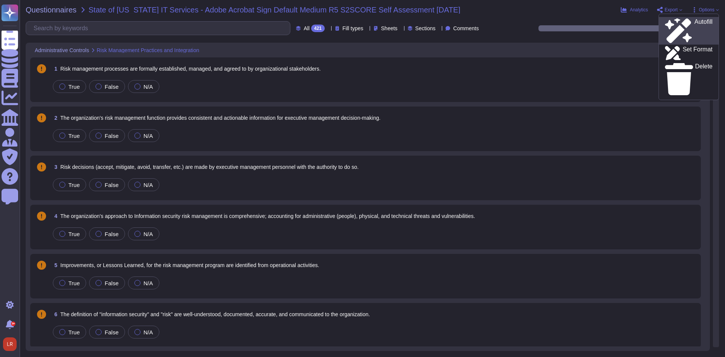
click at [694, 22] on p "Autofill" at bounding box center [703, 31] width 18 height 24
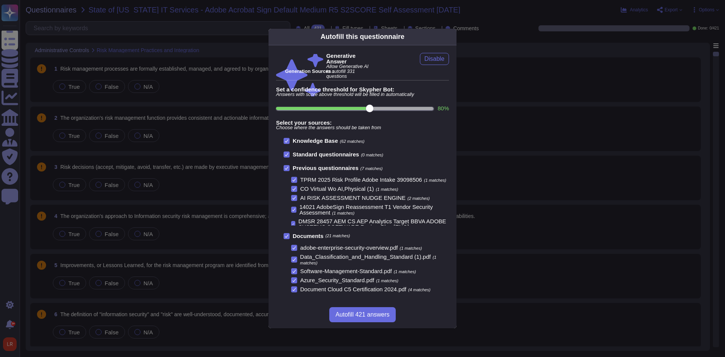
click at [409, 109] on input "80 %" at bounding box center [354, 108] width 157 height 3
click at [437, 58] on span "Disable" at bounding box center [434, 59] width 20 height 6
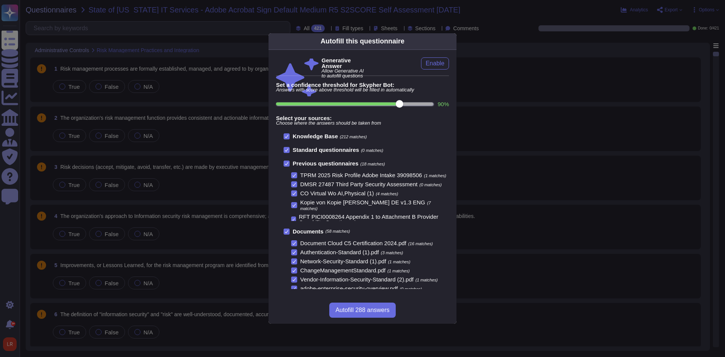
click at [424, 105] on input "90 %" at bounding box center [354, 103] width 157 height 3
click at [414, 104] on input "100 %" at bounding box center [353, 103] width 154 height 3
click at [405, 103] on input "90 %" at bounding box center [354, 103] width 157 height 3
type input "90"
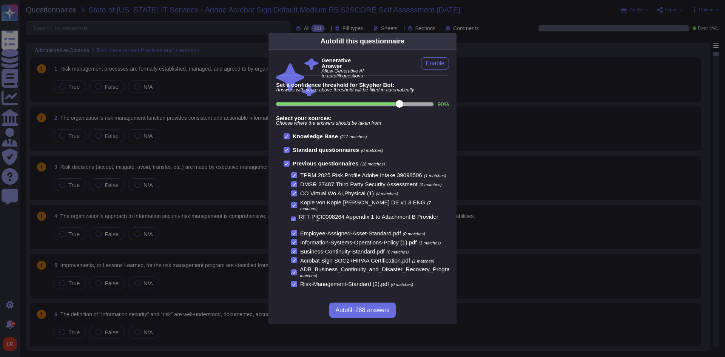
scroll to position [422, 0]
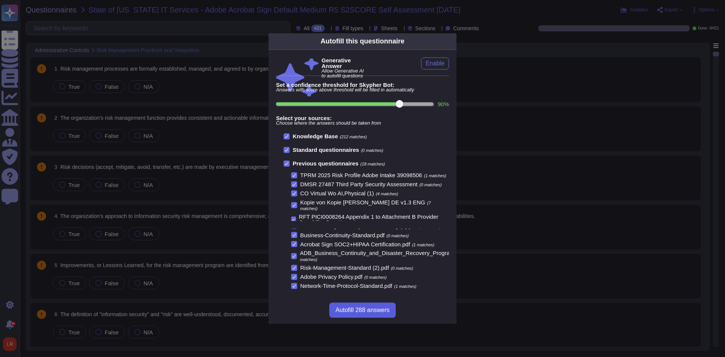
click at [380, 308] on span "Autofill 288 answers" at bounding box center [362, 310] width 54 height 6
